Goal: Information Seeking & Learning: Learn about a topic

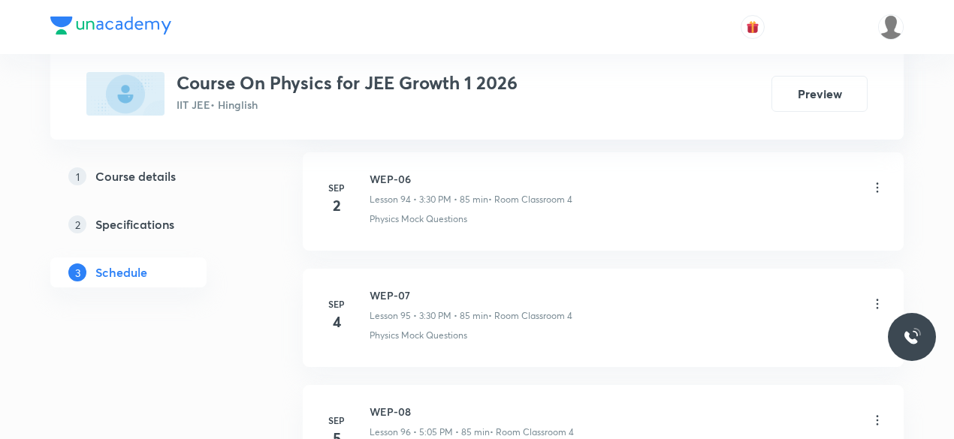
scroll to position [11890, 0]
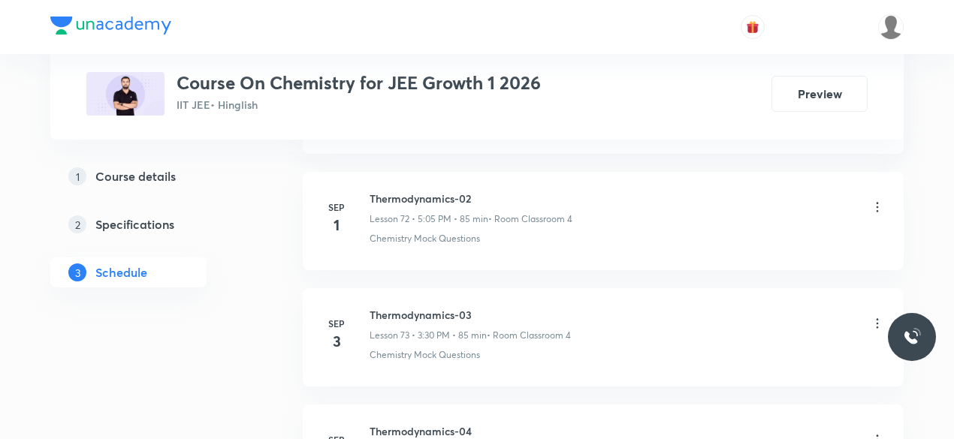
scroll to position [9456, 0]
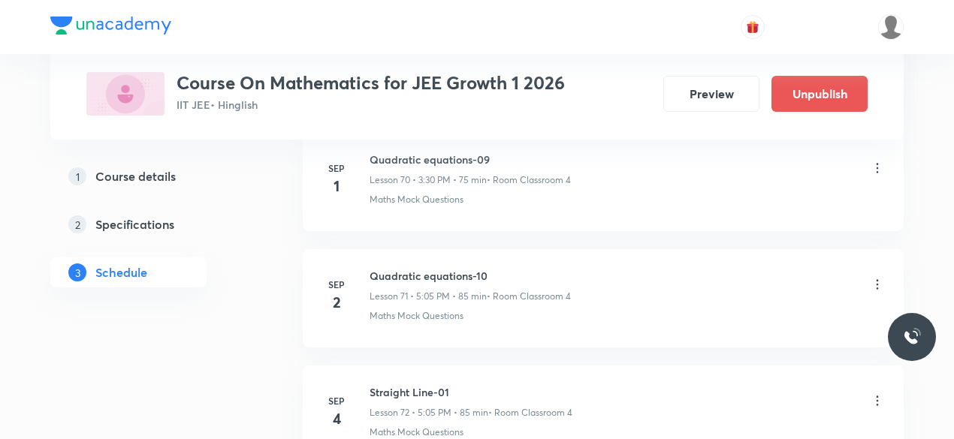
scroll to position [9224, 0]
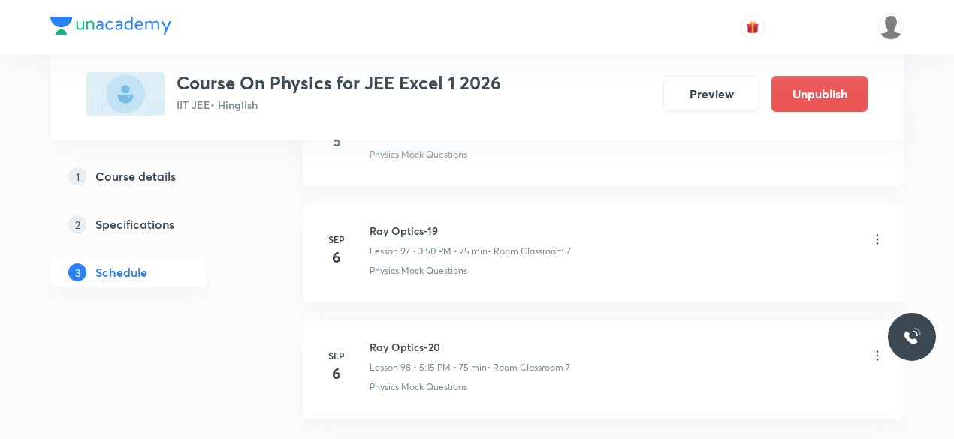
scroll to position [12122, 0]
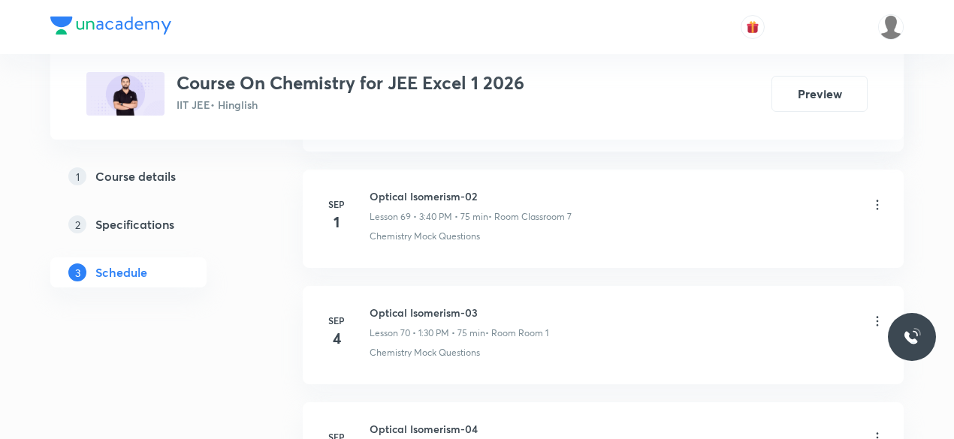
scroll to position [8993, 0]
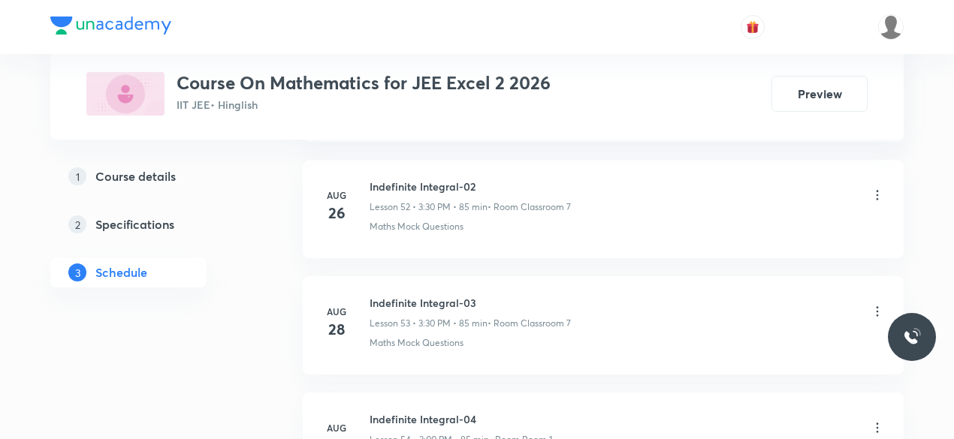
scroll to position [7253, 0]
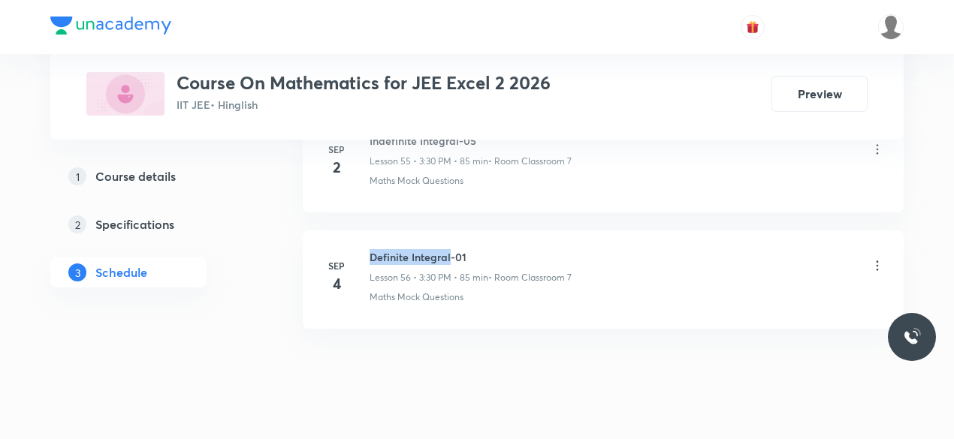
drag, startPoint x: 371, startPoint y: 226, endPoint x: 448, endPoint y: 225, distance: 76.6
click at [448, 249] on h6 "Definite Integral-01" at bounding box center [471, 257] width 202 height 16
copy h6 "Definite Integral"
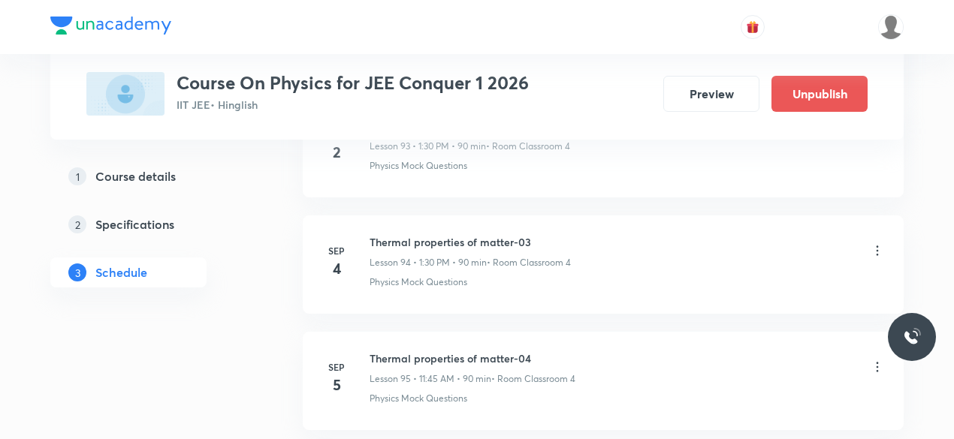
scroll to position [11891, 0]
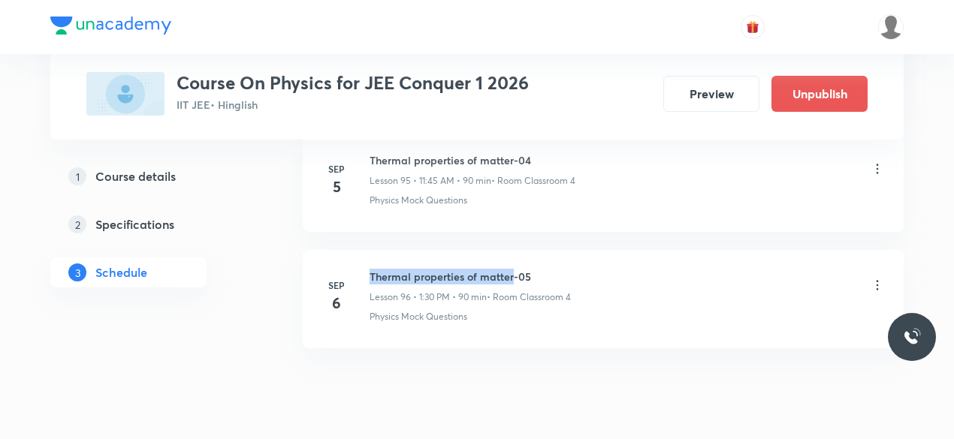
drag, startPoint x: 371, startPoint y: 225, endPoint x: 512, endPoint y: 226, distance: 141.2
click at [512, 269] on h6 "Thermal properties of matter-05" at bounding box center [470, 277] width 201 height 16
copy h6 "Thermal properties of matter"
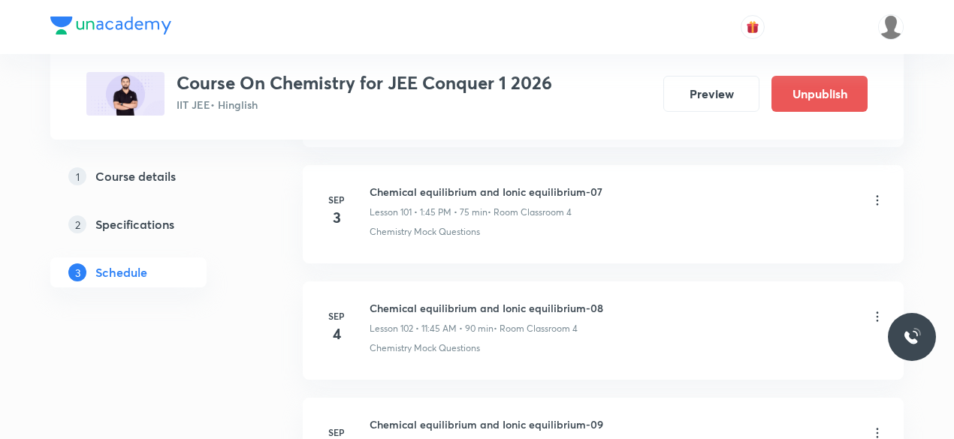
scroll to position [12818, 0]
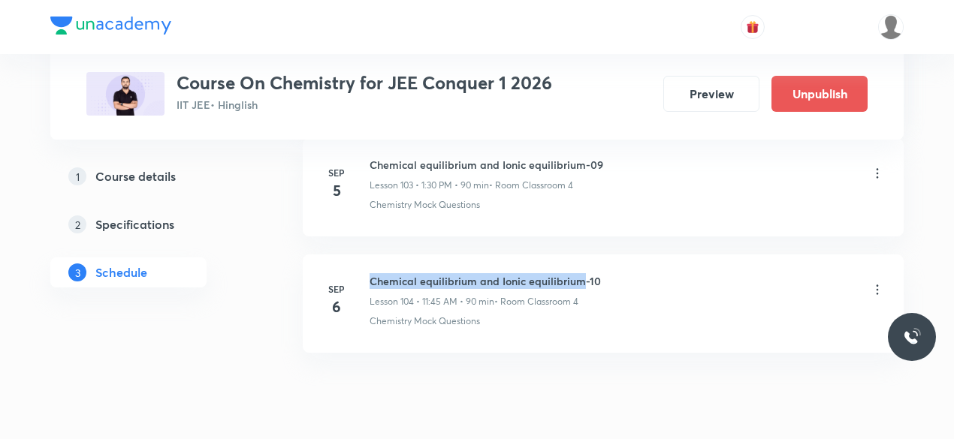
drag, startPoint x: 371, startPoint y: 228, endPoint x: 580, endPoint y: 228, distance: 208.8
click at [580, 273] on h6 "Chemical equilibrium and Ionic equilibrium-10" at bounding box center [485, 281] width 231 height 16
copy h6 "Chemical equilibrium and Ionic equilibrium"
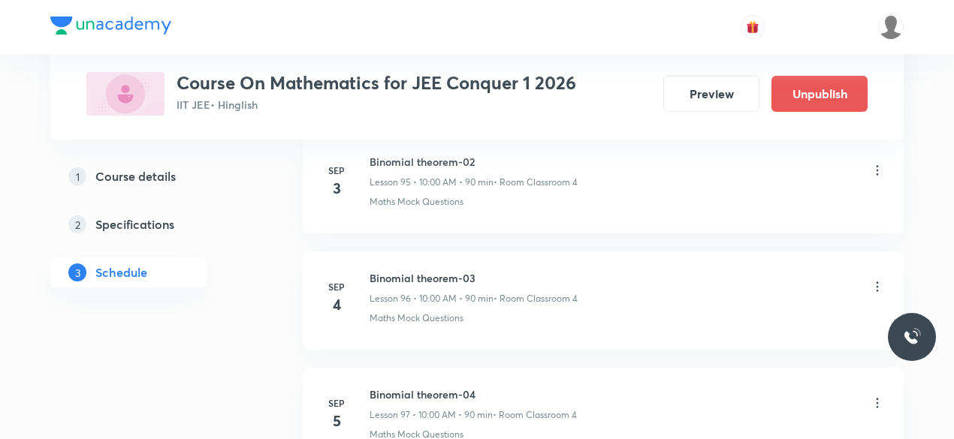
scroll to position [12123, 0]
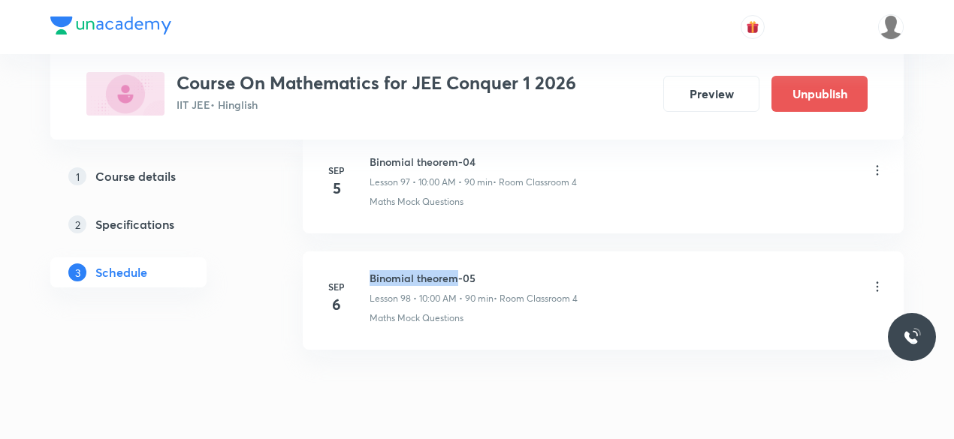
drag, startPoint x: 370, startPoint y: 226, endPoint x: 454, endPoint y: 227, distance: 84.9
click at [454, 270] on h6 "Binomial theorem-05" at bounding box center [474, 278] width 208 height 16
copy h6 "Binomial theorem"
